Goal: Information Seeking & Learning: Learn about a topic

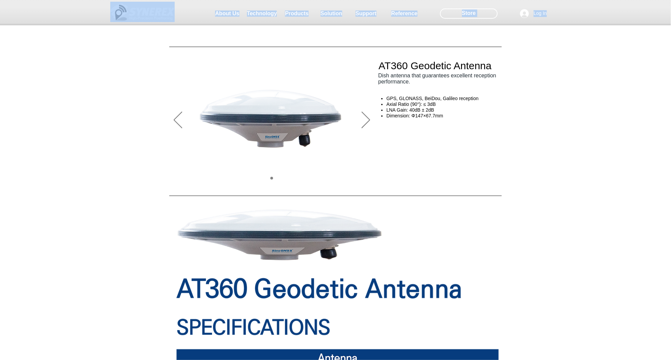
drag, startPoint x: 465, startPoint y: 121, endPoint x: 407, endPoint y: 86, distance: 67.5
click at [420, 91] on div at bounding box center [335, 50] width 671 height 100
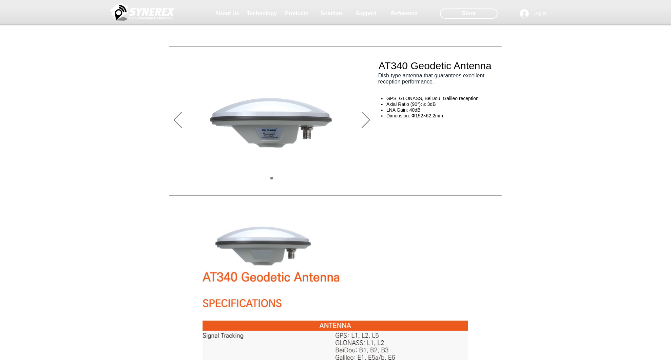
drag, startPoint x: 556, startPoint y: 96, endPoint x: 545, endPoint y: 96, distance: 10.9
click at [530, 17] on div at bounding box center [525, 13] width 14 height 9
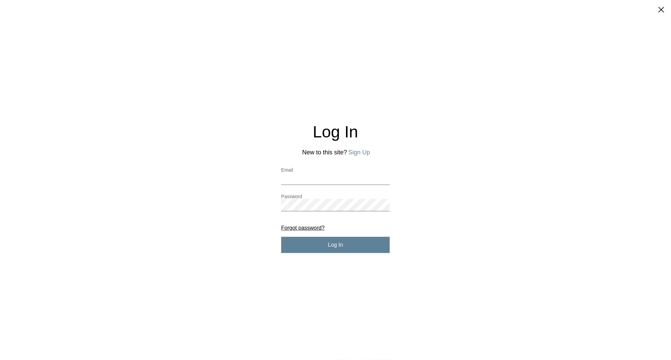
drag, startPoint x: 495, startPoint y: 89, endPoint x: 490, endPoint y: 93, distance: 6.0
drag, startPoint x: 50, startPoint y: 15, endPoint x: 26, endPoint y: 19, distance: 24.1
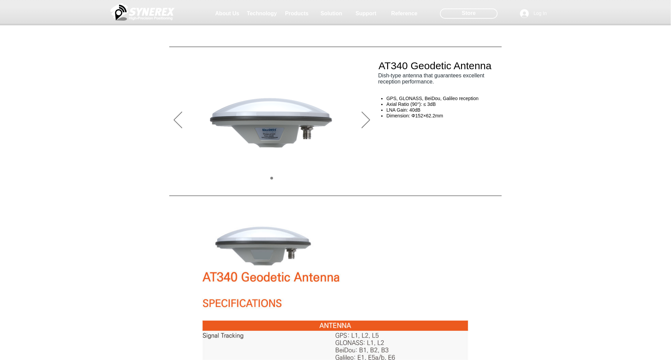
scroll to position [1, 0]
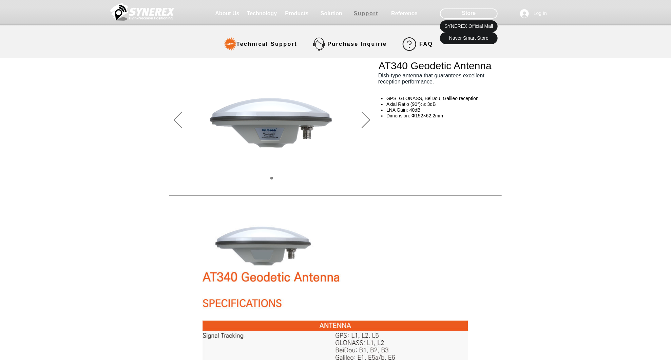
click at [359, 14] on span "Support" at bounding box center [366, 14] width 25 height 6
select select "******"
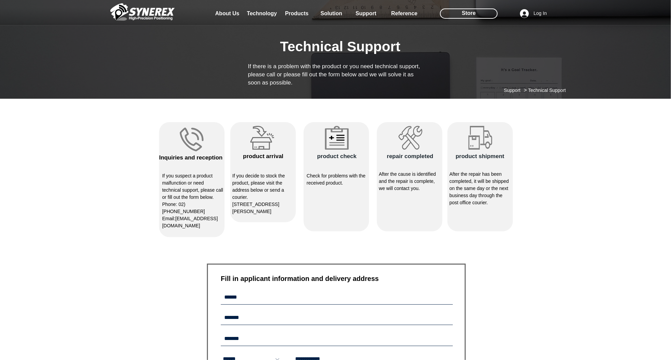
drag, startPoint x: 588, startPoint y: 121, endPoint x: 570, endPoint y: 159, distance: 42.0
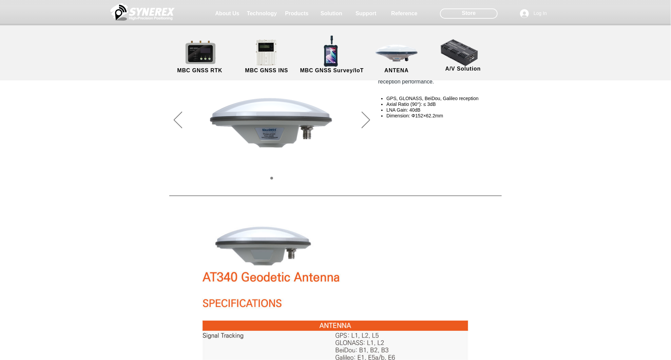
click at [165, 10] on img at bounding box center [142, 12] width 64 height 20
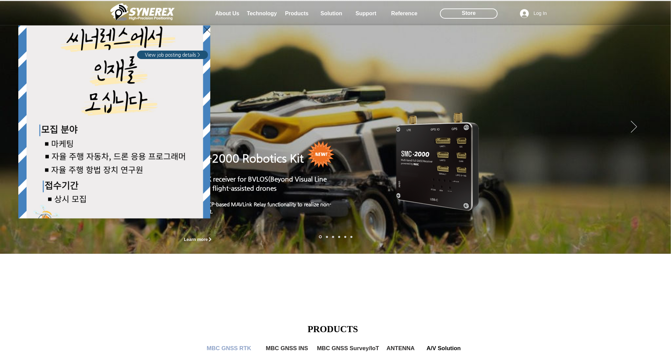
click at [107, 185] on img "LimX Dinamics" at bounding box center [114, 121] width 192 height 193
click at [141, 76] on img "LimX Dinamics" at bounding box center [114, 121] width 192 height 193
click at [178, 54] on span "View job posting details >" at bounding box center [172, 55] width 55 height 7
